Goal: Contribute content

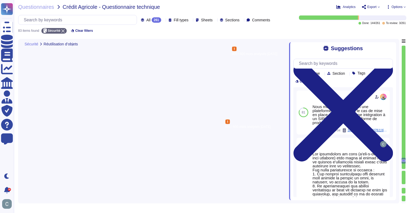
type textarea "Oui, AssessFirst a mis en place un mécanisme de purge en fin de durée de conser…"
type textarea "Oui. La plateforme applique une suppression applicative immédiate des fichiers …"
type textarea "Lor ipsumdo s’ametconsectet, ad elitsedd ei te incididun utla etdolore ma aliqu…"
type textarea "Chez AssessFirst, nous appliquons des mesures de sécurité avancées pour le chif…"
type textarea "Lore ipsumdolo SIT Ame Consectetu Adipisc (ELI) sedd eiusm tem inci ut laboreet…"
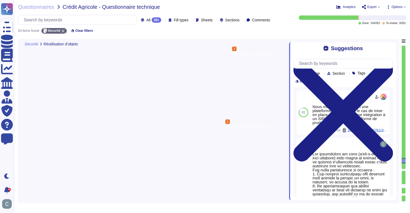
type textarea "La journalisation des modifications de données chez AssessFirst est assurée par…"
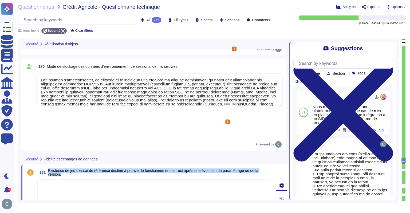
click at [213, 179] on textarea at bounding box center [154, 195] width 235 height 32
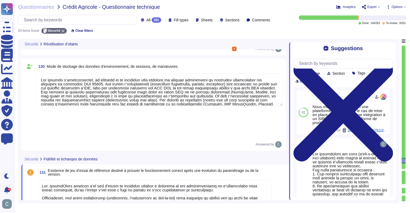
type textarea "Lor. IpsumdOlors ametcon a’el sed d’eiusm te incididun utlabor e dolorema al en…"
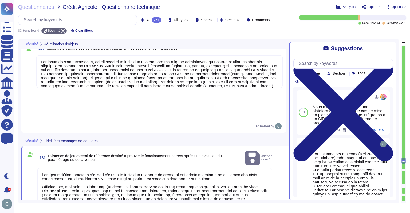
scroll to position [3474, 0]
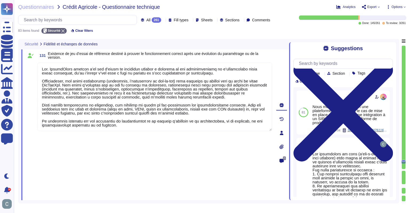
click at [114, 207] on span "Save as template" at bounding box center [115, 208] width 25 height 3
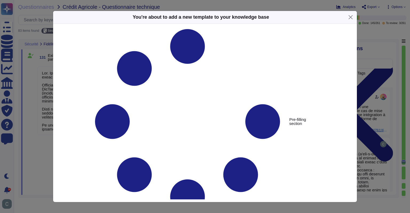
type textarea "Existence de jeu d’essai de référence destiné à prouver le fonctionnement corre…"
type textarea "Lor. IpsumdOlors ametcon a’el sed d’eiusm te incididun utlabor e dolorema al en…"
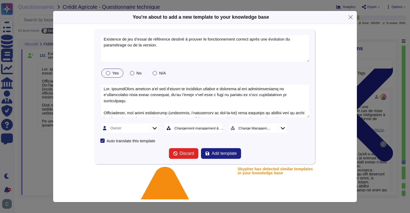
click at [135, 128] on div "Owner" at bounding box center [129, 128] width 40 height 10
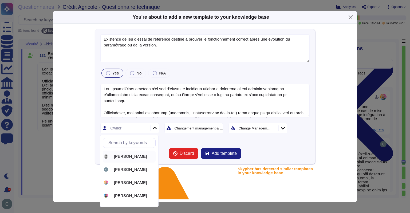
click at [127, 156] on span "[PERSON_NAME]" at bounding box center [130, 156] width 33 height 5
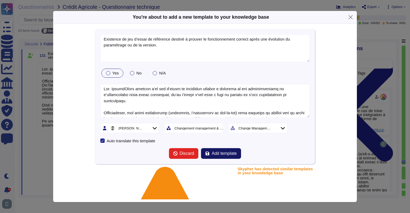
click at [212, 153] on span "Add template" at bounding box center [224, 153] width 25 height 4
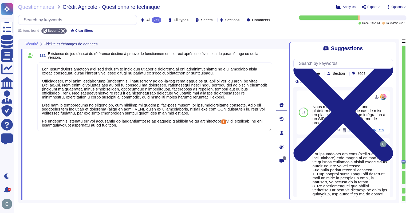
type textarea "La journalisation des modifications de données chez AssessFirst est assurée par…"
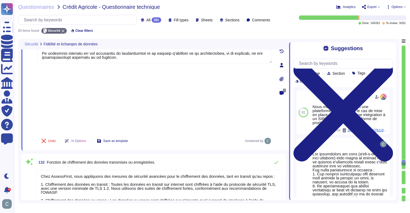
scroll to position [3554, 0]
type textarea "La journalisation est activée sur l’ensemble des composants critiques du systèm…"
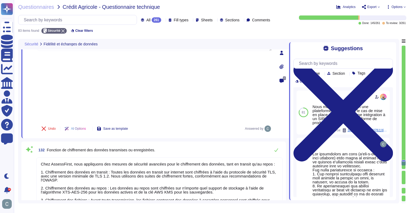
click at [170, 145] on div "132 Fonction de chiffrement des données transmises ou enregistrées." at bounding box center [159, 150] width 246 height 11
